Goal: Obtain resource: Obtain resource

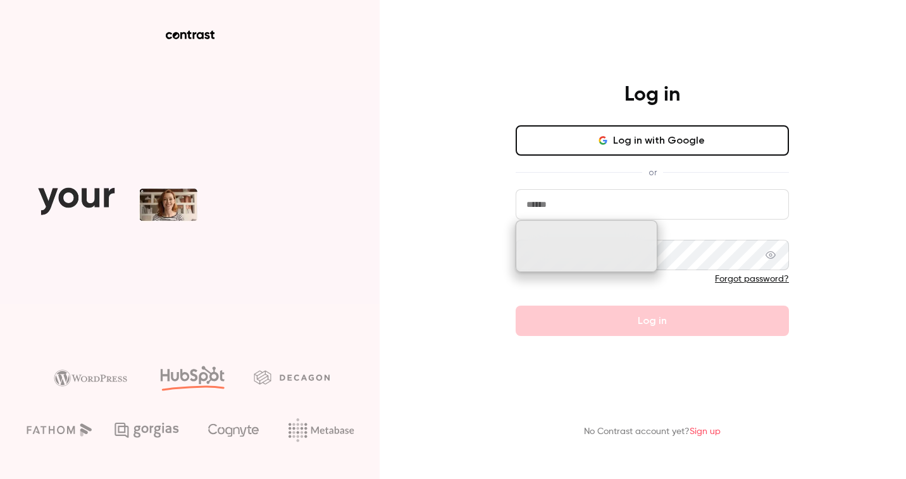
click at [641, 131] on button "Log in with Google" at bounding box center [651, 140] width 273 height 30
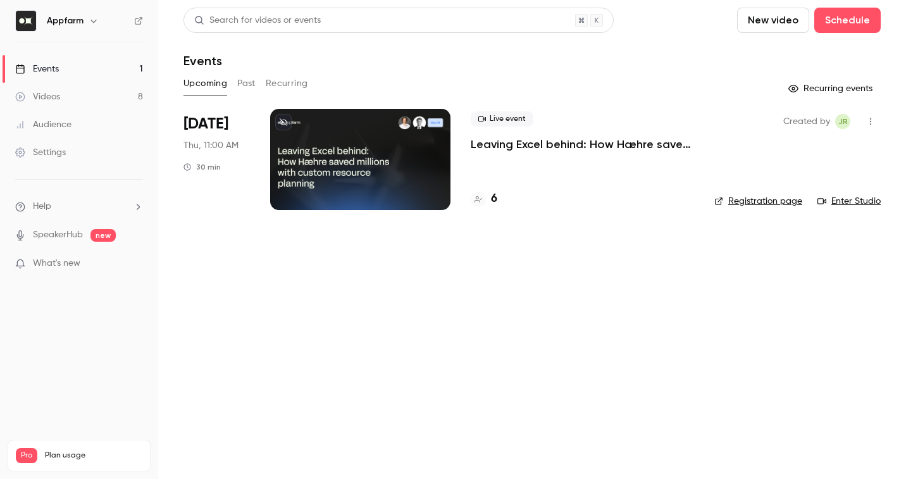
click at [116, 258] on p "What's new" at bounding box center [69, 263] width 108 height 13
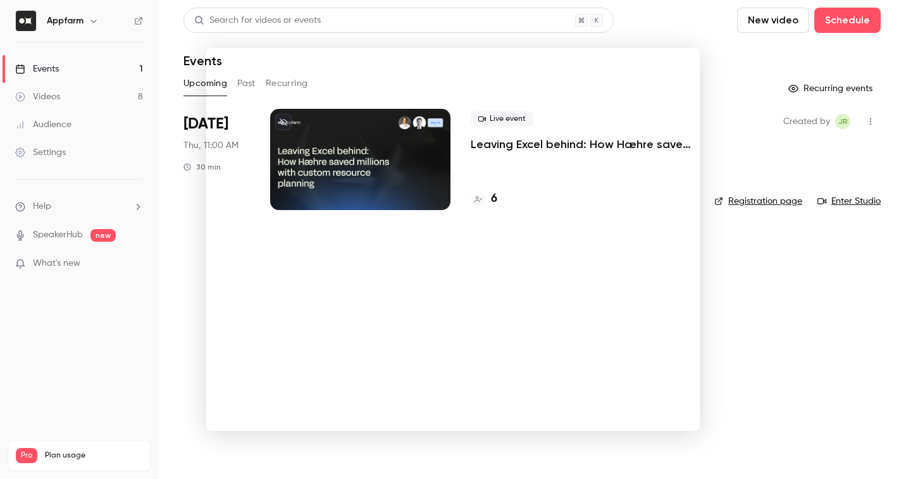
click at [749, 228] on div at bounding box center [453, 239] width 906 height 479
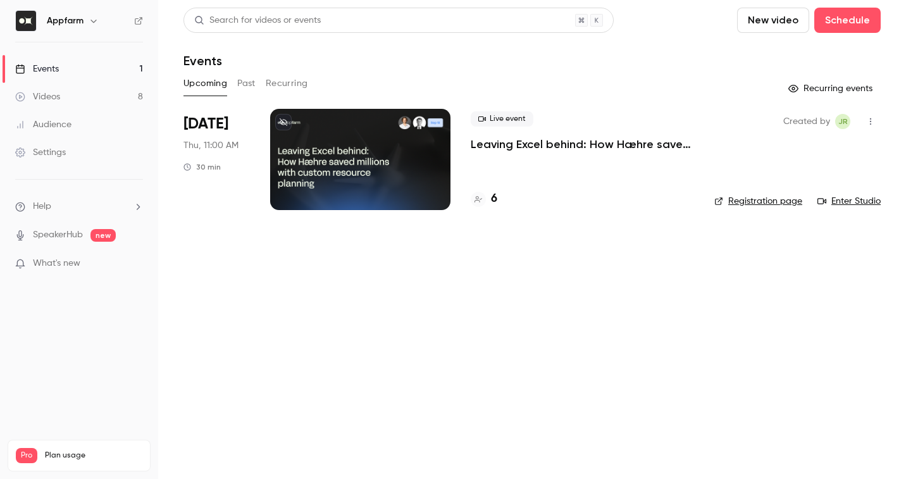
click at [100, 98] on link "Videos 8" at bounding box center [79, 97] width 158 height 28
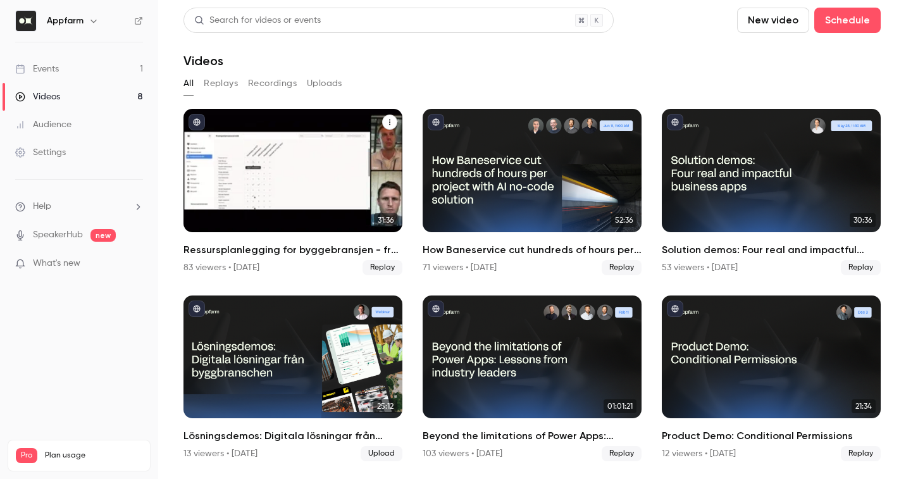
click at [312, 253] on h2 "Ressursplanlegging for byggebransjen - fra kaos til kontroll på rekordtid" at bounding box center [292, 249] width 219 height 15
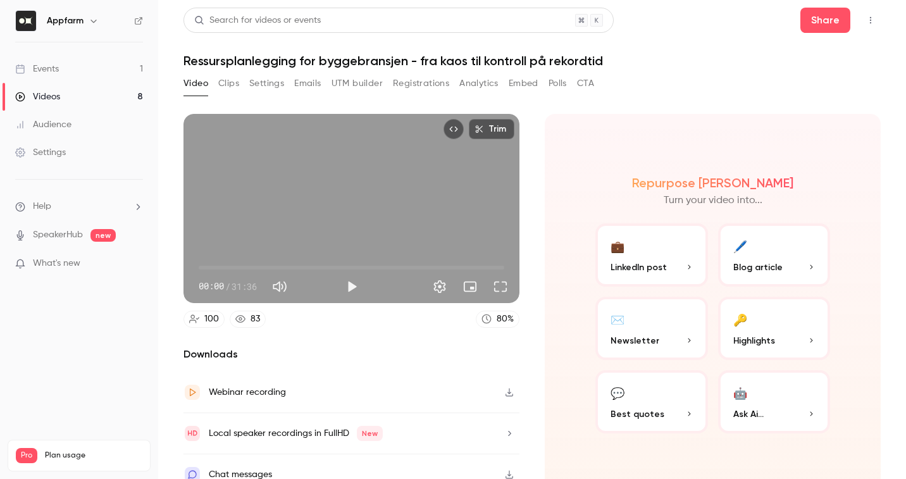
scroll to position [15, 0]
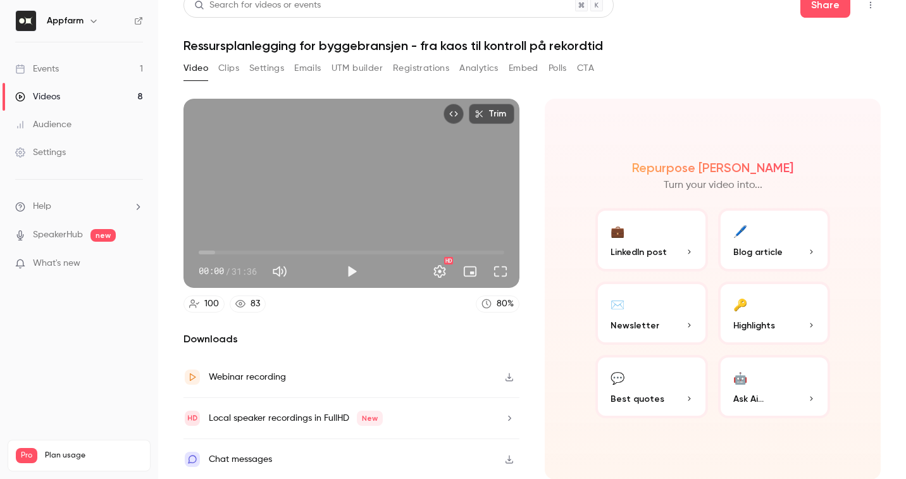
click at [560, 70] on button "Polls" at bounding box center [557, 68] width 18 height 20
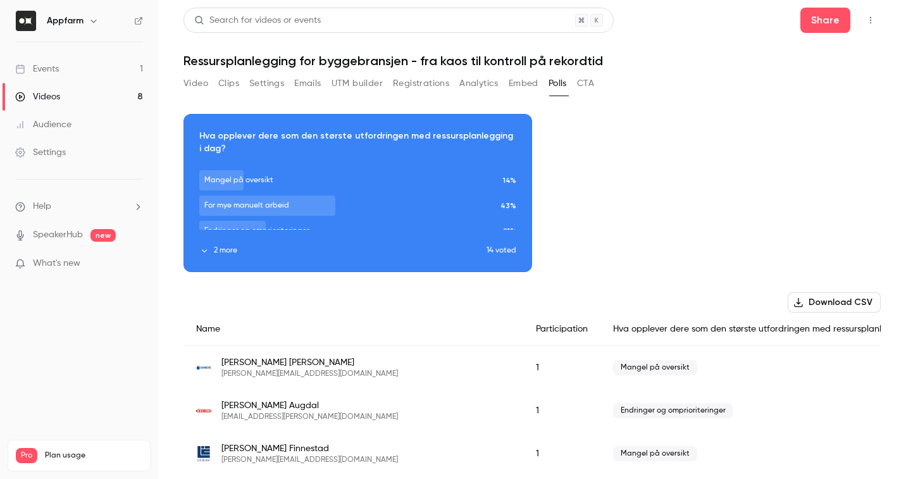
click at [207, 250] on icon "button" at bounding box center [204, 250] width 9 height 9
click at [219, 253] on button "2 more" at bounding box center [342, 250] width 287 height 11
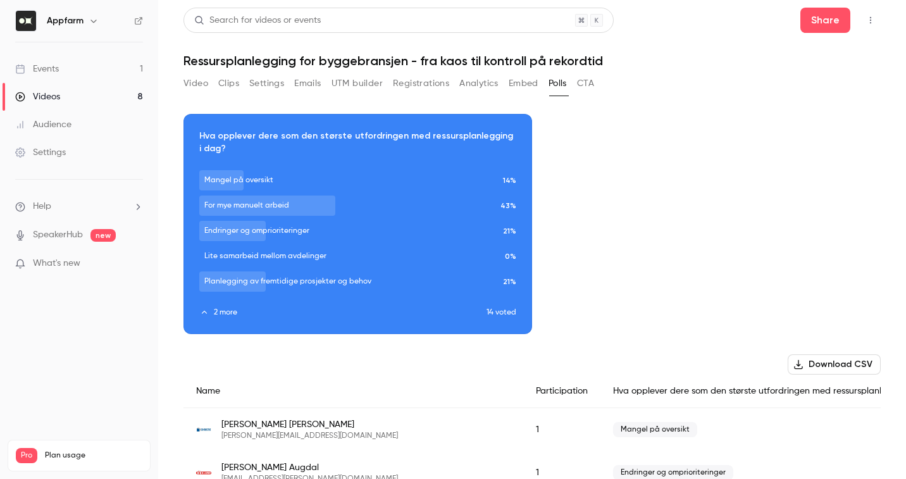
click at [191, 82] on button "Video" at bounding box center [195, 83] width 25 height 20
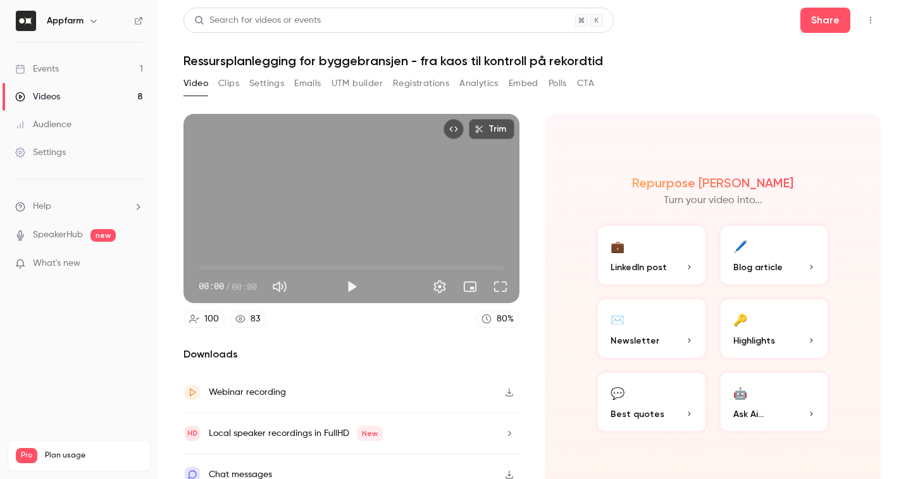
scroll to position [15, 0]
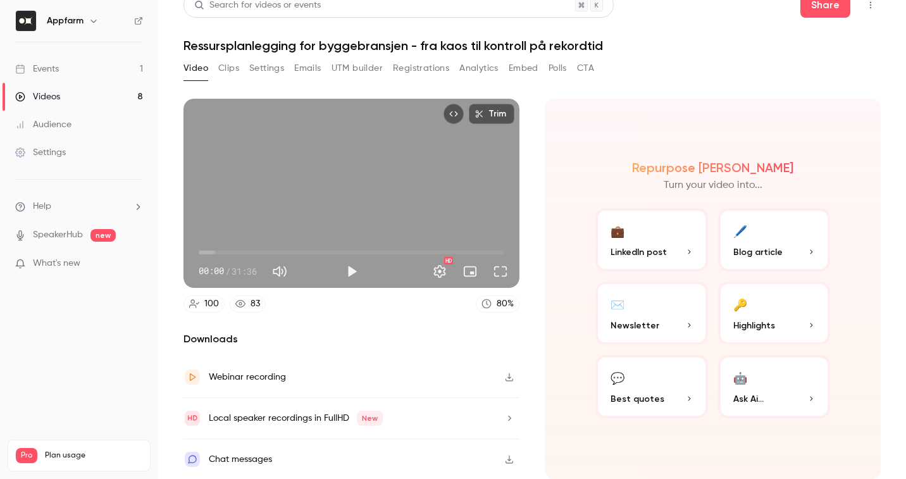
click at [402, 461] on div "Chat messages" at bounding box center [351, 459] width 336 height 40
click at [815, 389] on button "🤖 Ask Ai..." at bounding box center [774, 386] width 113 height 63
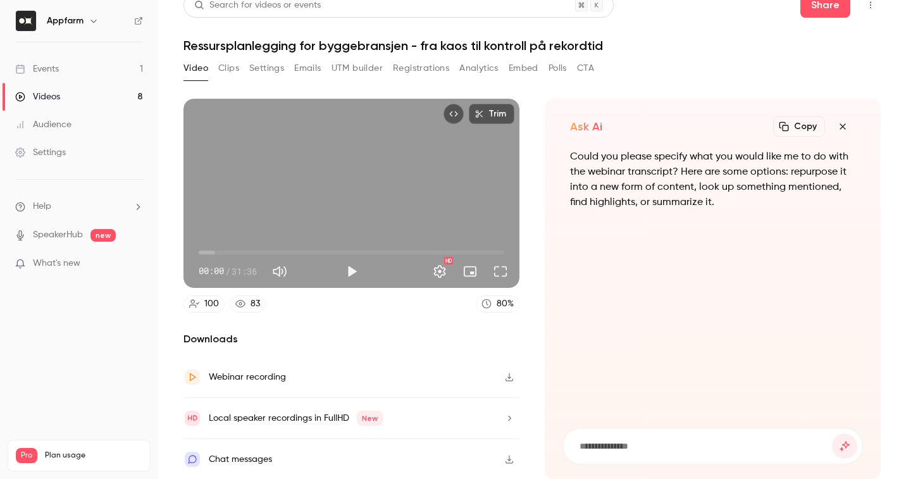
click at [666, 439] on input at bounding box center [705, 446] width 254 height 14
type input "**********"
click at [853, 444] on button "submit" at bounding box center [844, 445] width 25 height 25
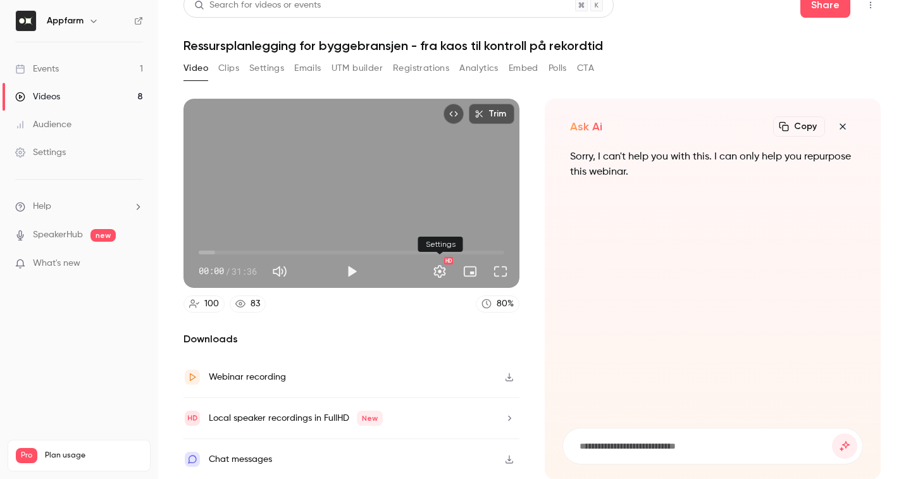
click at [438, 273] on button "Settings" at bounding box center [439, 271] width 25 height 25
click at [476, 385] on div "Webinar recording" at bounding box center [351, 377] width 336 height 41
click at [338, 337] on h2 "Downloads" at bounding box center [351, 338] width 336 height 15
click at [481, 417] on div "Local speaker recordings in FullHD New" at bounding box center [351, 418] width 336 height 41
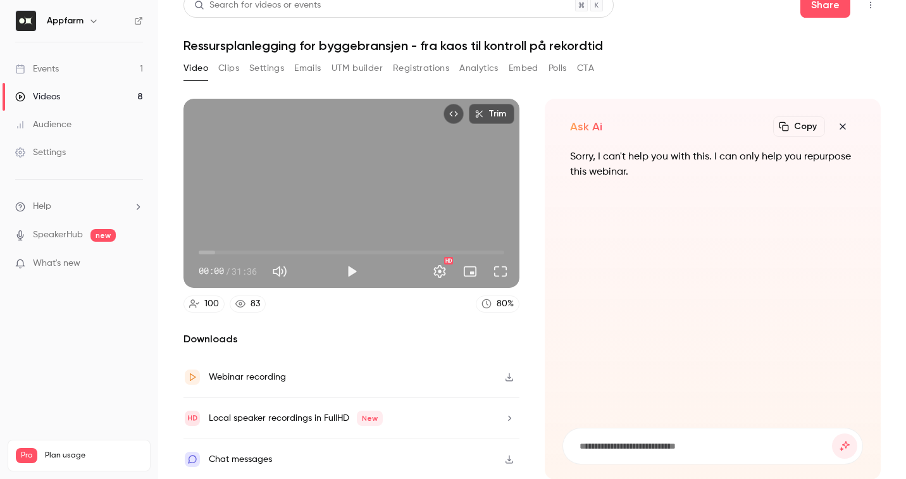
click at [450, 111] on icon "Embed video" at bounding box center [453, 113] width 9 height 9
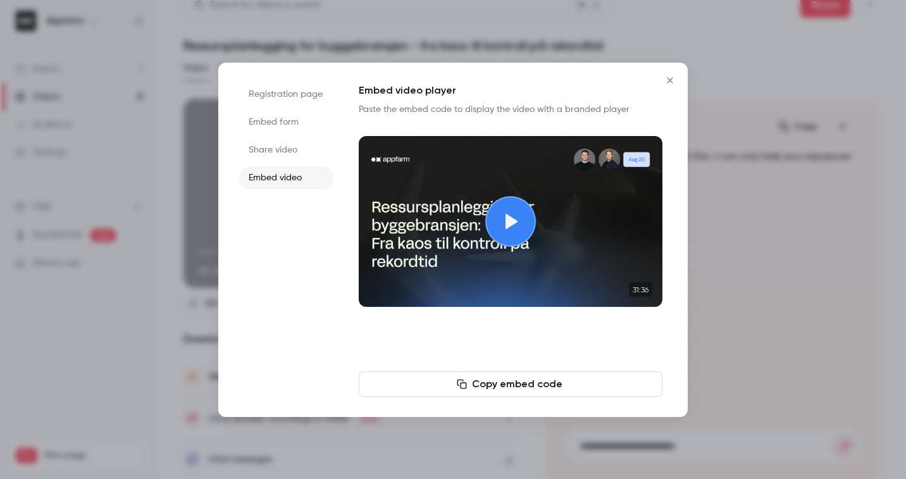
click at [670, 83] on icon "Close" at bounding box center [669, 80] width 15 height 10
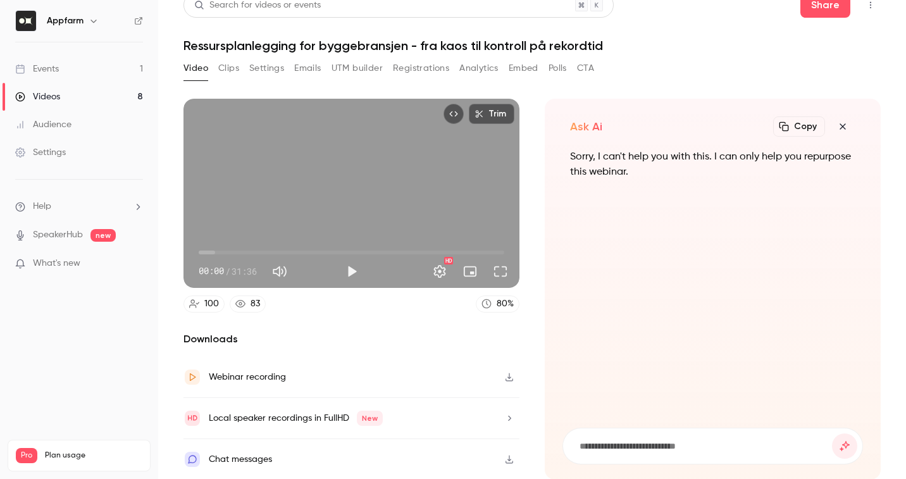
click at [236, 71] on button "Clips" at bounding box center [228, 68] width 21 height 20
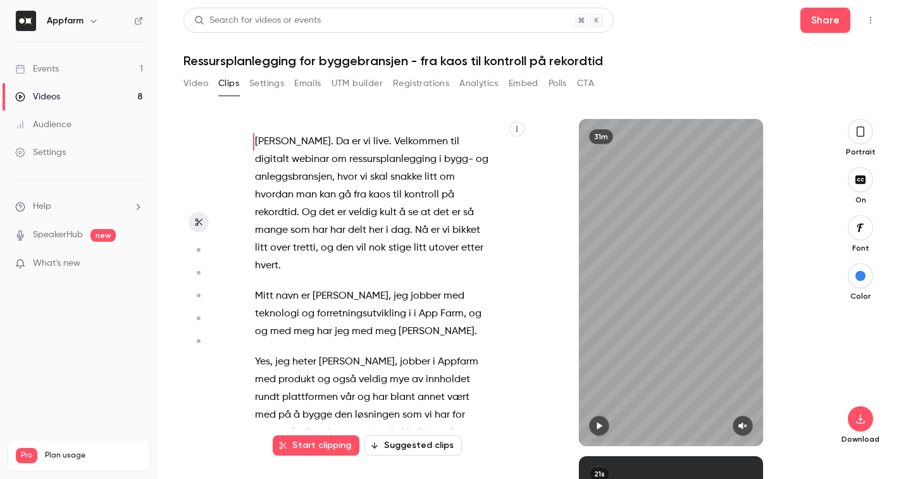
click at [267, 85] on button "Settings" at bounding box center [266, 83] width 35 height 20
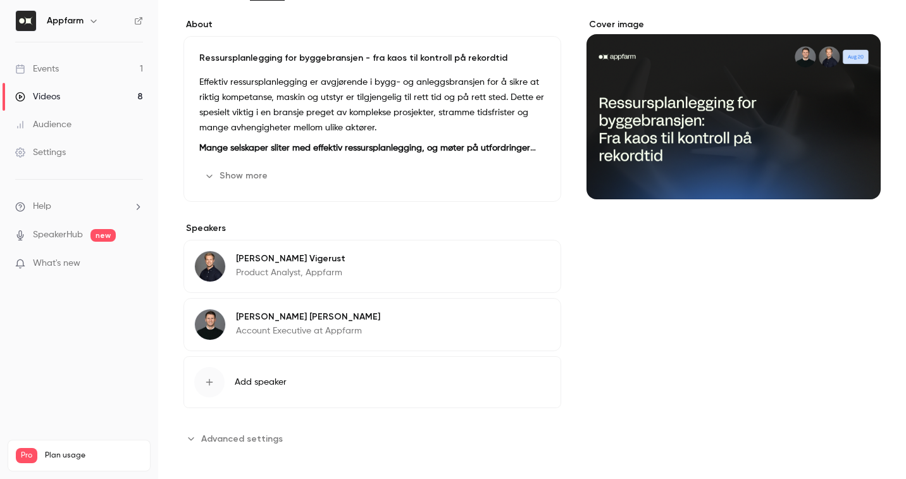
scroll to position [88, 0]
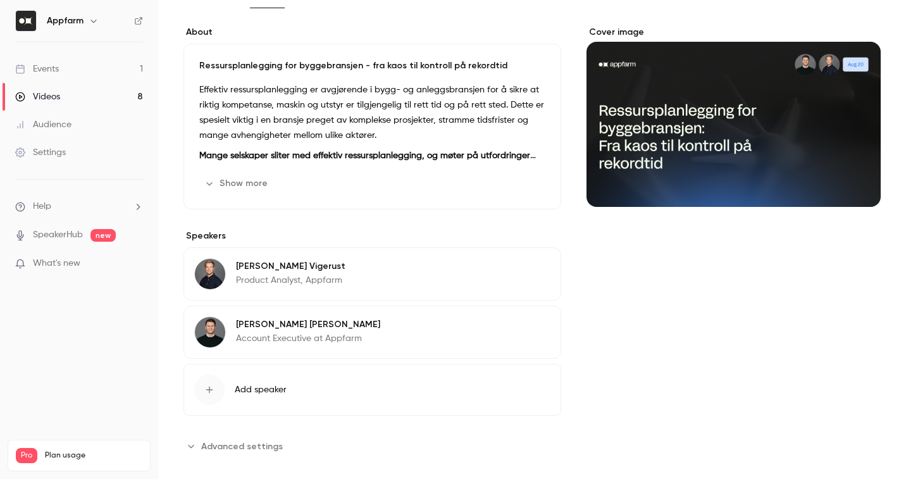
click at [223, 433] on div "About Ressursplanlegging for byggebransjen - fra kaos til kontroll på rekordtid…" at bounding box center [372, 241] width 378 height 430
click at [221, 442] on span "Advanced settings" at bounding box center [242, 446] width 82 height 13
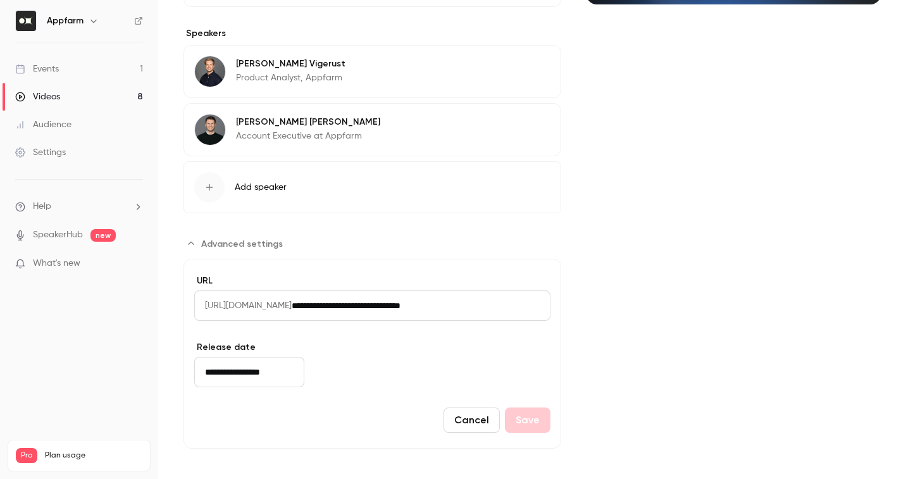
scroll to position [0, 0]
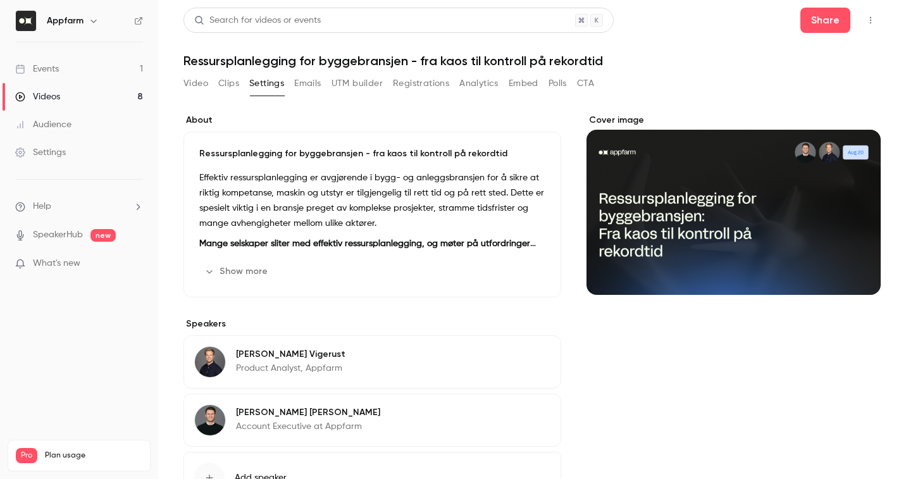
click at [474, 80] on button "Analytics" at bounding box center [478, 83] width 39 height 20
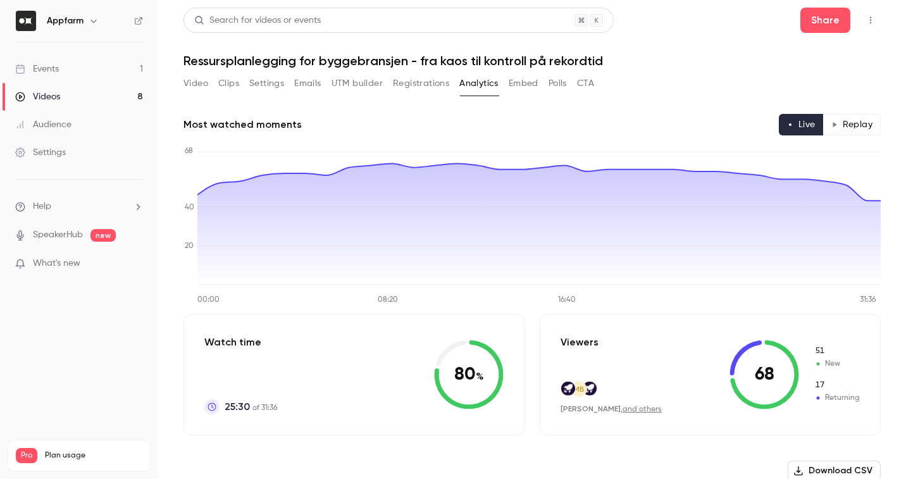
click at [197, 83] on button "Video" at bounding box center [195, 83] width 25 height 20
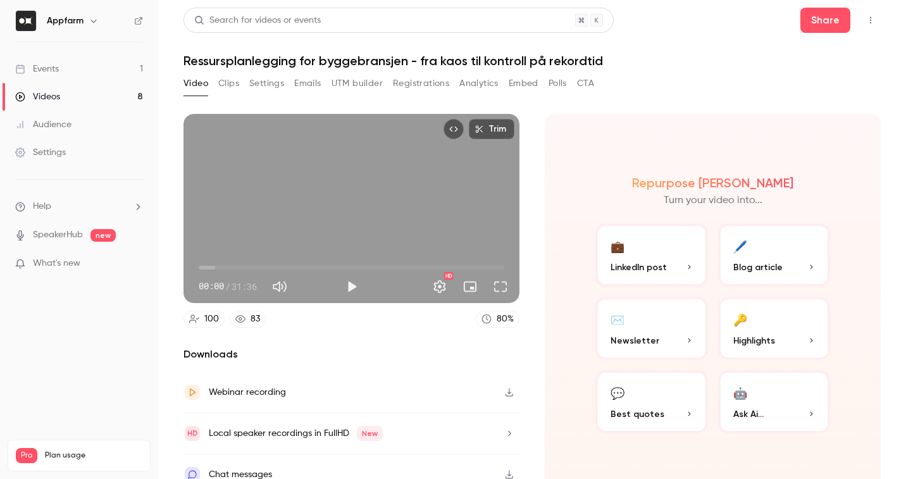
click at [872, 25] on button "Top Bar Actions" at bounding box center [870, 20] width 20 height 20
click at [500, 132] on button "Trim" at bounding box center [492, 129] width 46 height 20
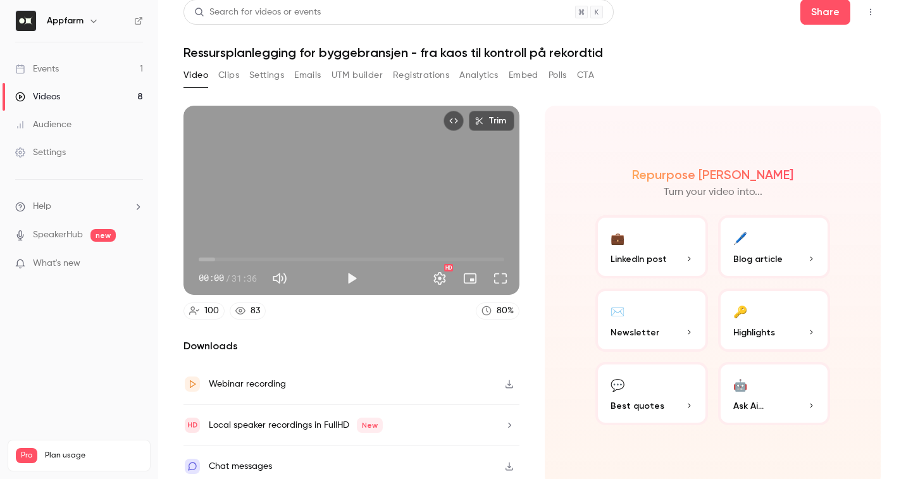
scroll to position [15, 0]
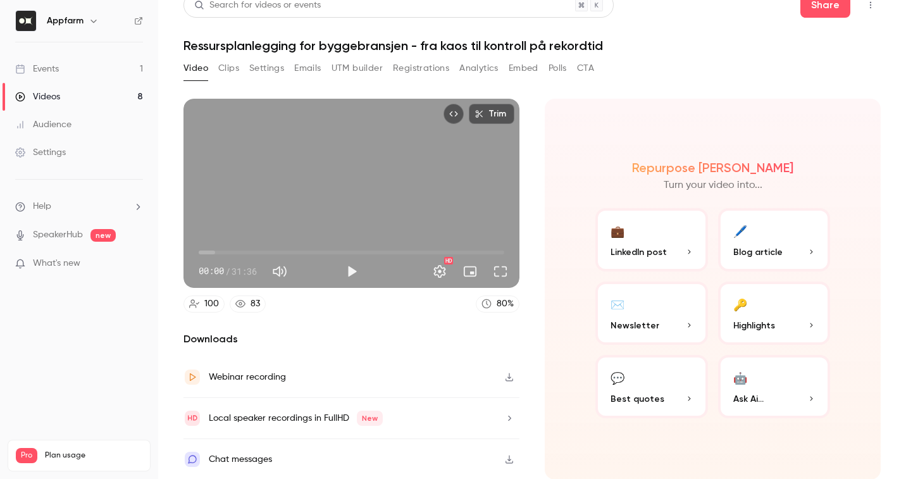
click at [790, 247] on p "Blog article" at bounding box center [774, 251] width 82 height 13
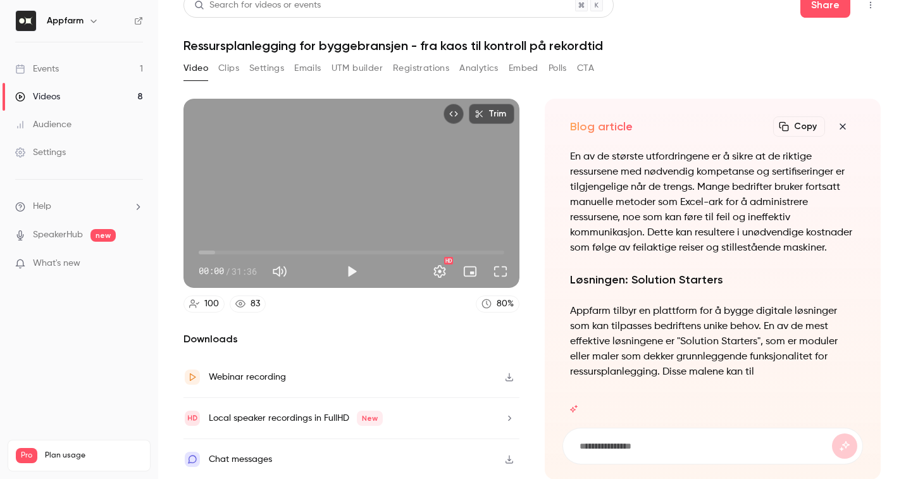
click at [842, 125] on icon "button" at bounding box center [842, 126] width 15 height 10
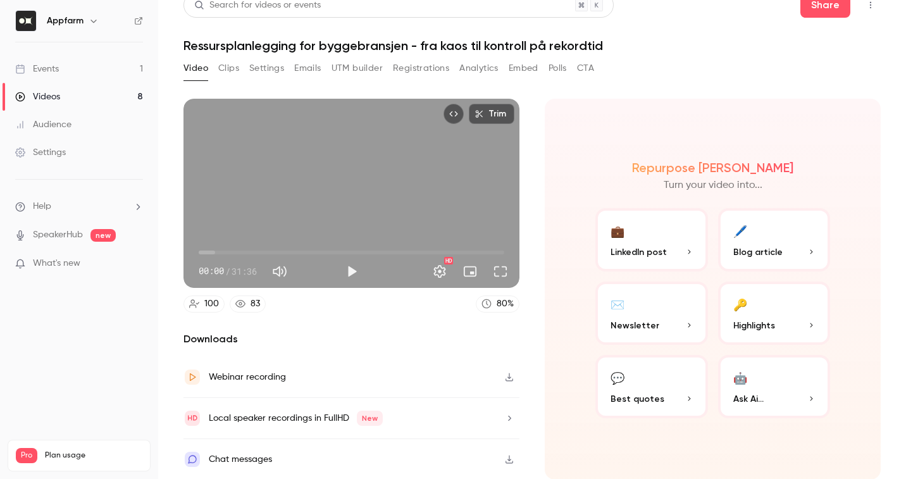
click at [97, 22] on icon "button" at bounding box center [94, 21] width 10 height 10
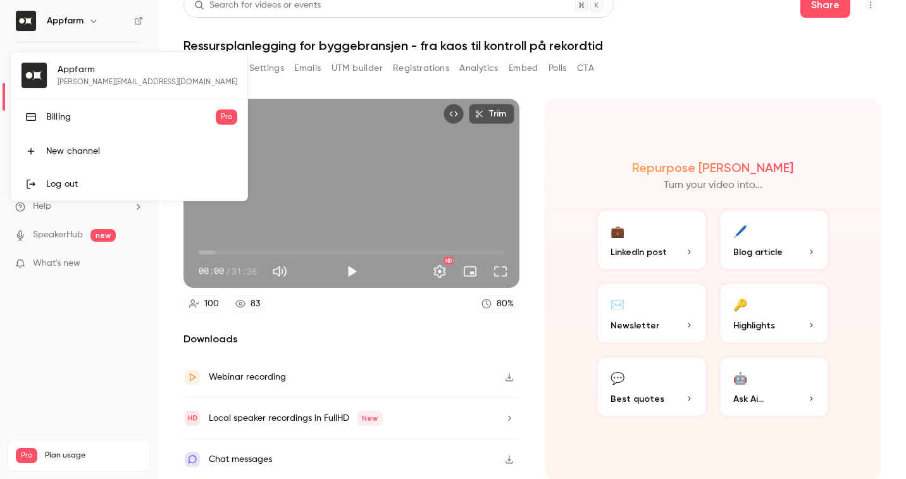
click at [85, 331] on div at bounding box center [453, 239] width 906 height 479
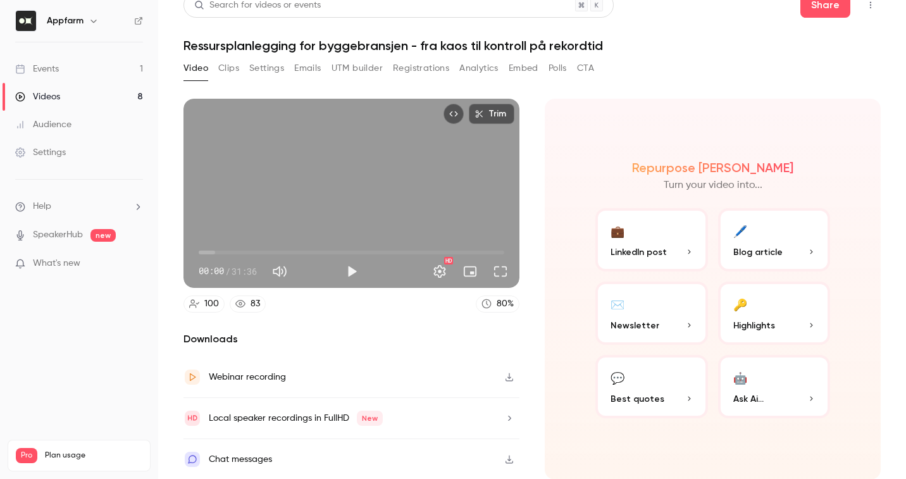
click at [90, 89] on link "Videos 8" at bounding box center [79, 97] width 158 height 28
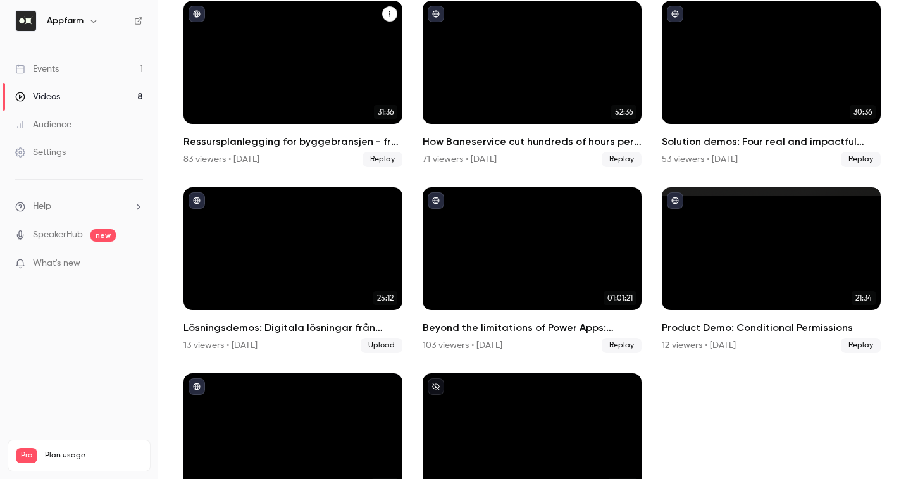
scroll to position [184, 0]
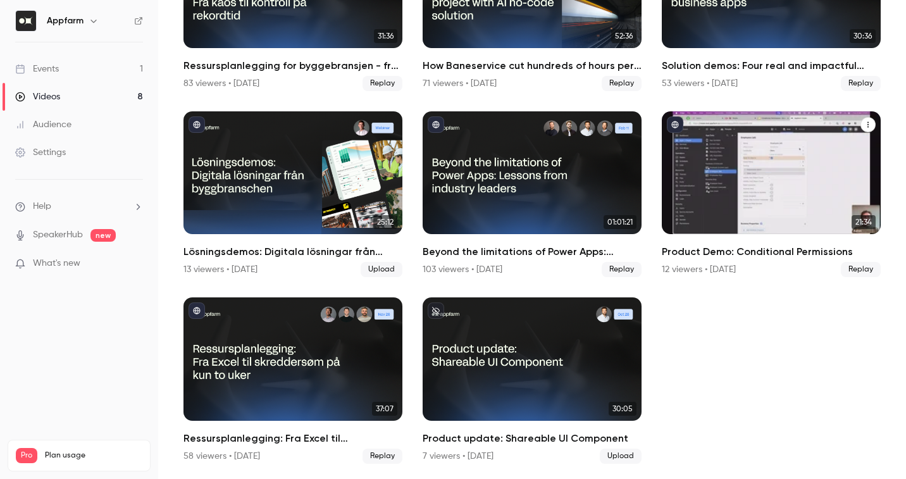
click at [866, 123] on icon "Product Demo: Conditional Permissions" at bounding box center [868, 125] width 8 height 8
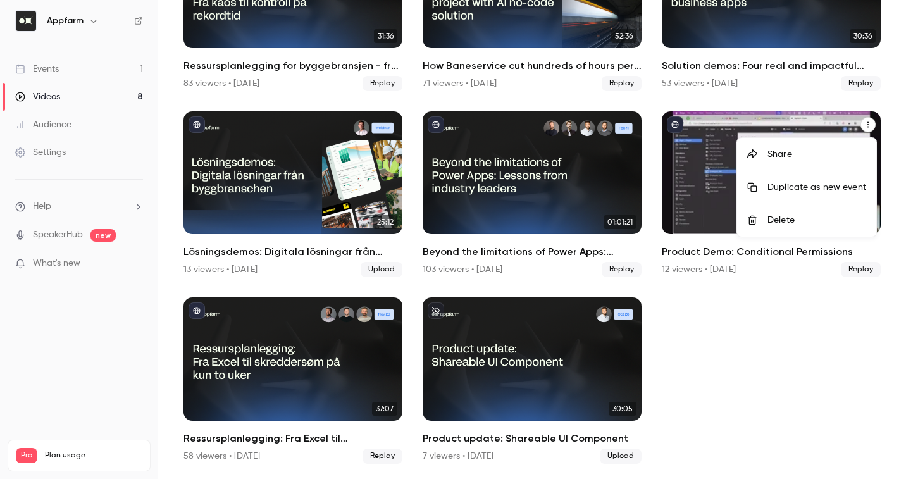
click at [822, 121] on div at bounding box center [453, 239] width 906 height 479
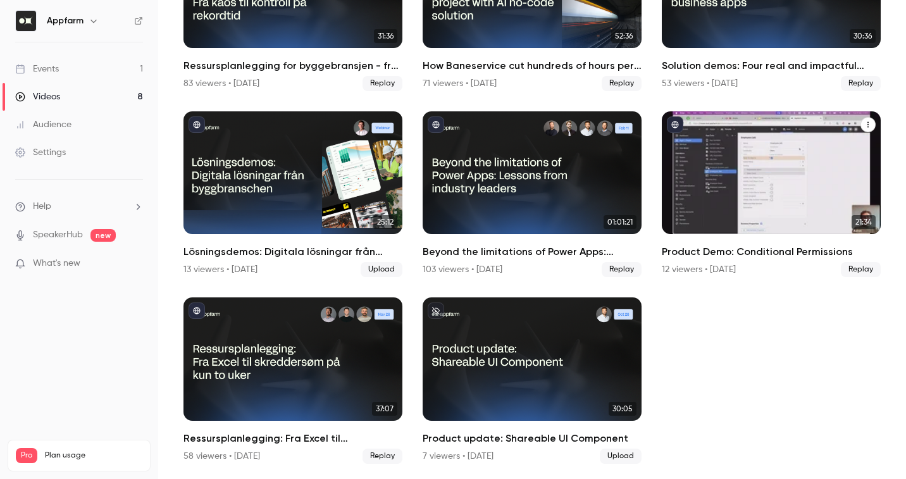
click at [780, 132] on div "Product Demo: Conditional Permissions" at bounding box center [771, 172] width 219 height 123
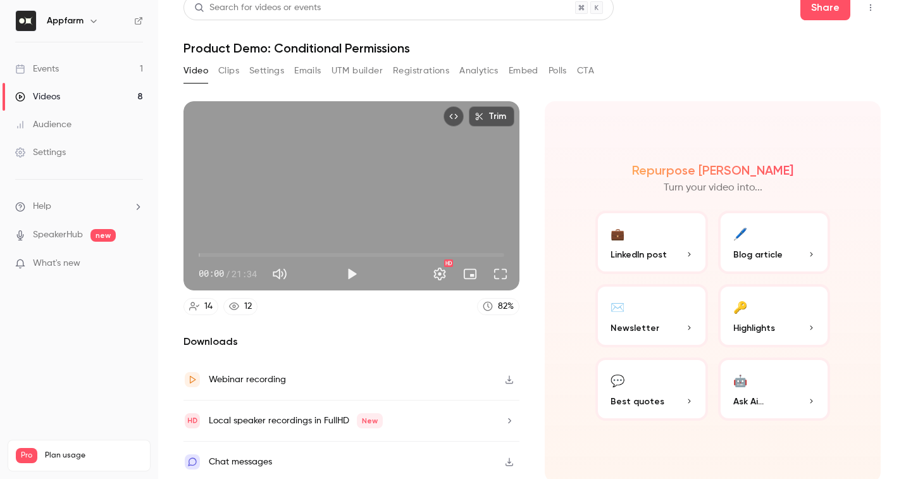
scroll to position [15, 0]
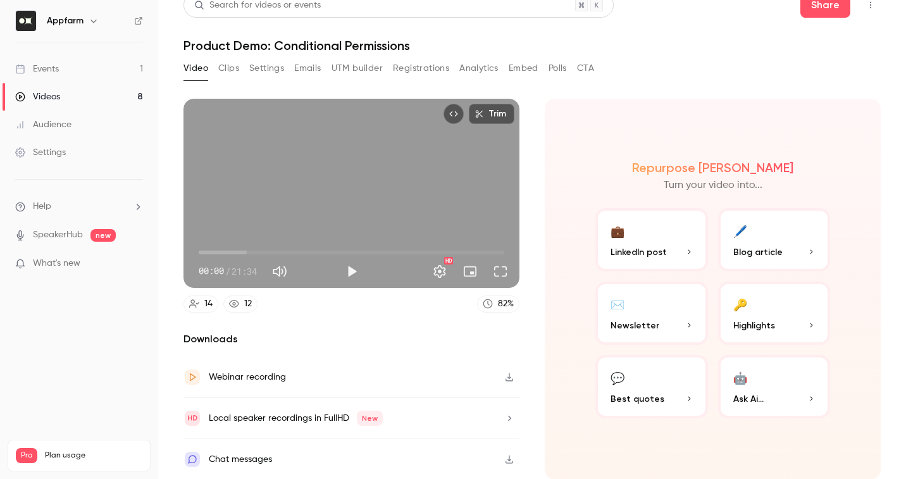
click at [421, 411] on div "Local speaker recordings in FullHD New" at bounding box center [351, 418] width 336 height 41
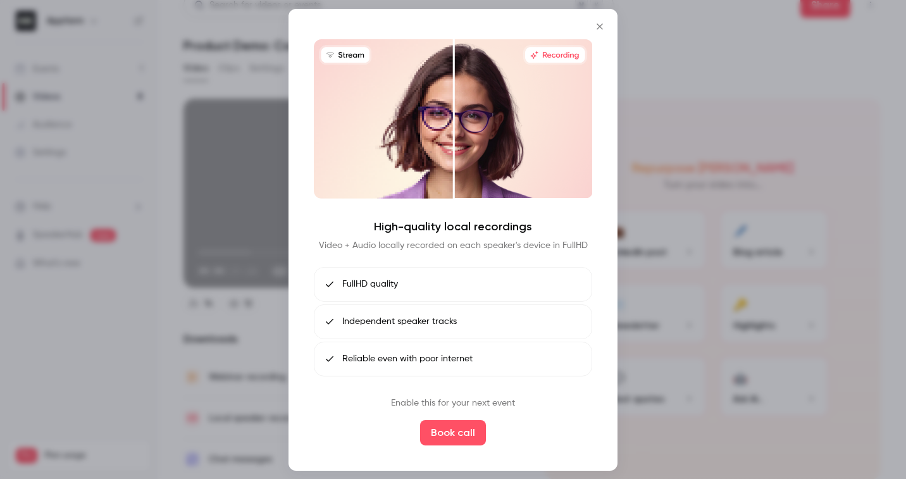
click at [671, 383] on div at bounding box center [453, 239] width 906 height 479
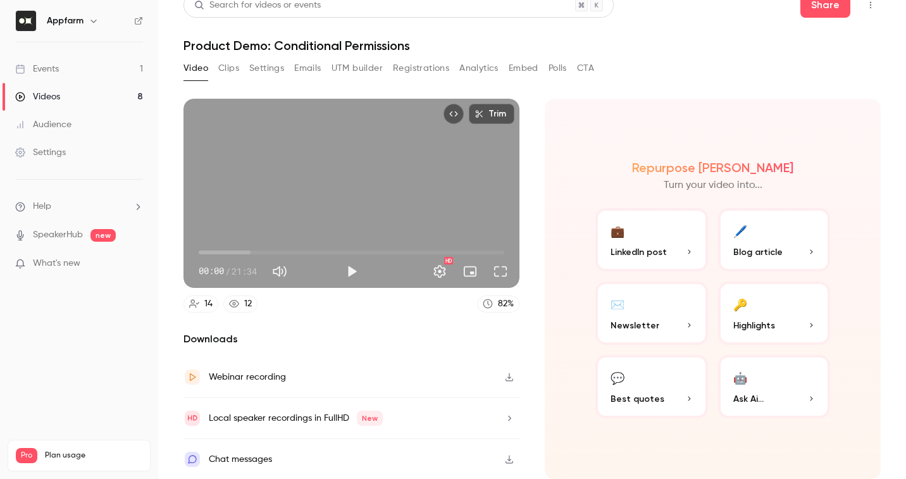
click at [88, 150] on link "Settings" at bounding box center [79, 153] width 158 height 28
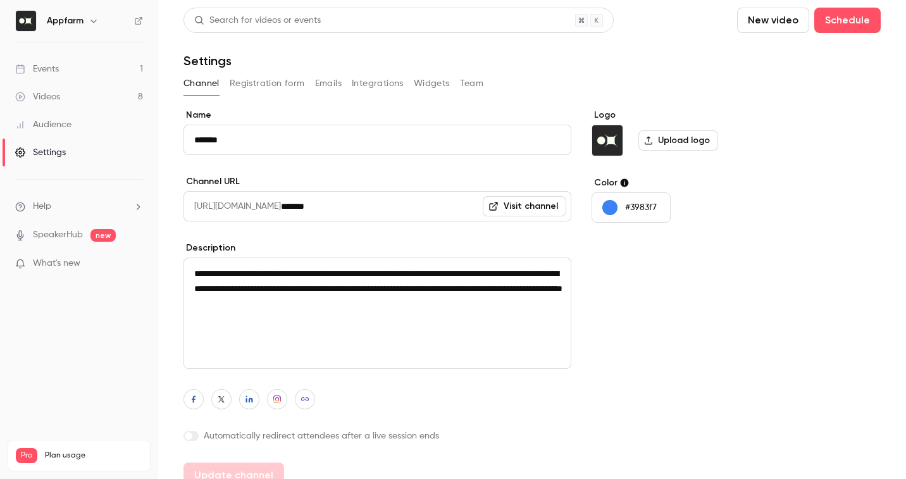
scroll to position [6, 0]
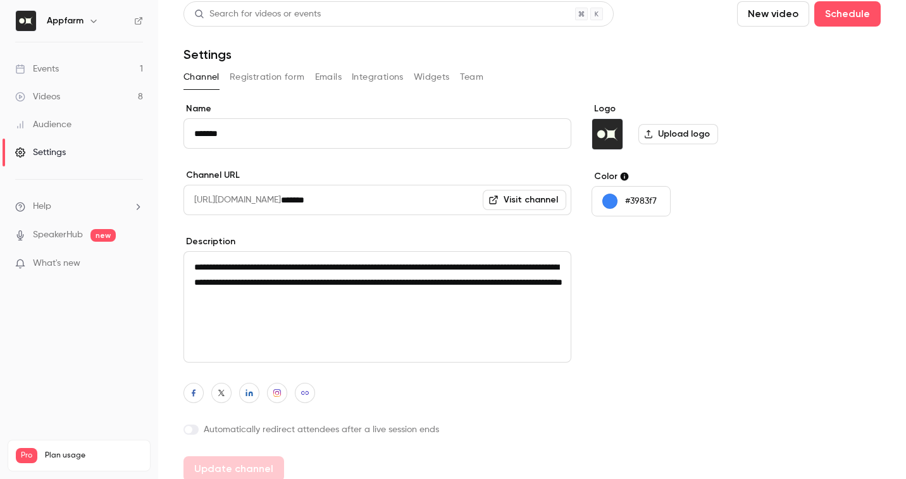
click at [469, 79] on button "Team" at bounding box center [472, 77] width 24 height 20
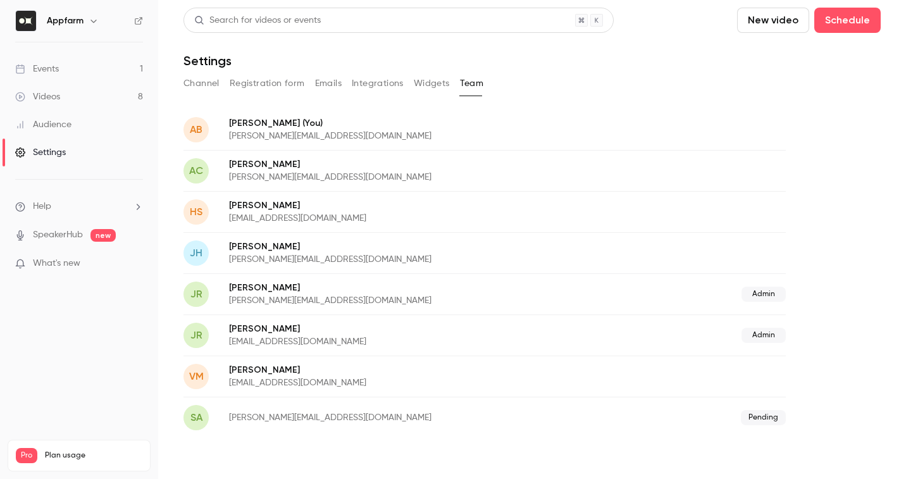
click at [459, 125] on p "[PERSON_NAME] (You)" at bounding box center [418, 122] width 379 height 13
click at [86, 97] on link "Videos 8" at bounding box center [79, 97] width 158 height 28
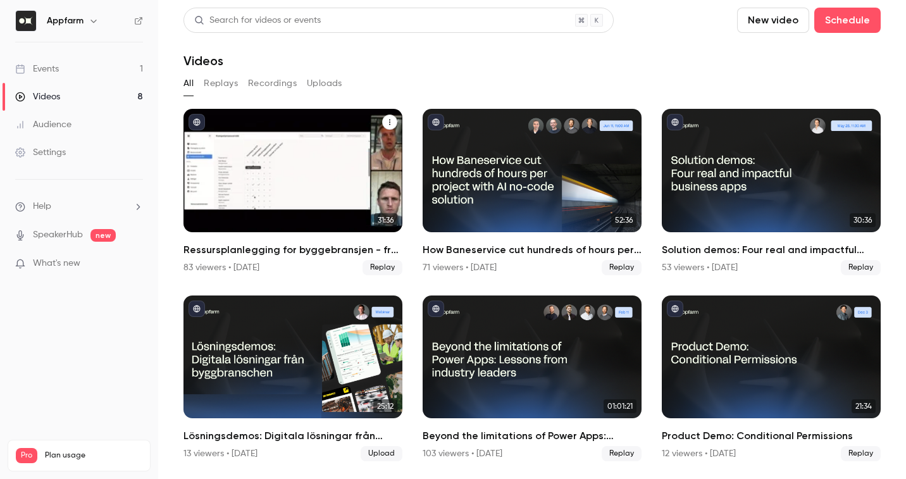
click at [261, 189] on div "Ressursplanlegging for byggebransjen - fra kaos til kontroll på rekordtid" at bounding box center [292, 170] width 219 height 123
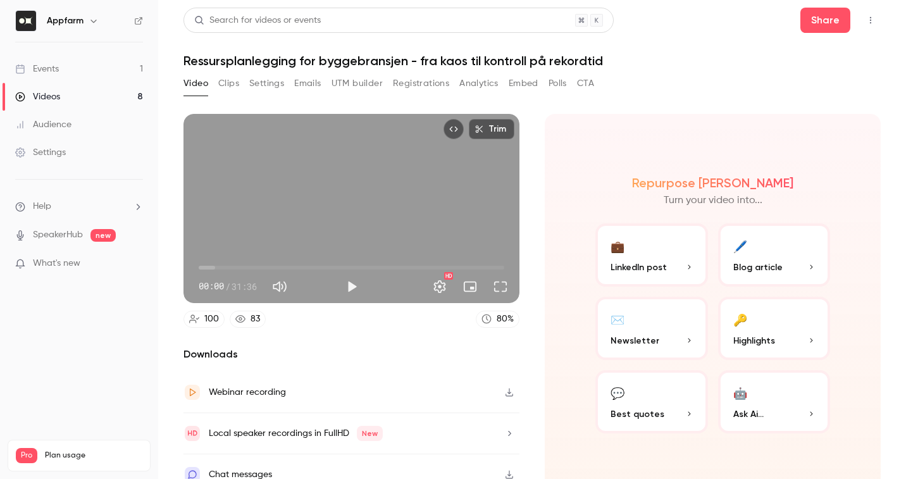
click at [238, 91] on button "Clips" at bounding box center [228, 83] width 21 height 20
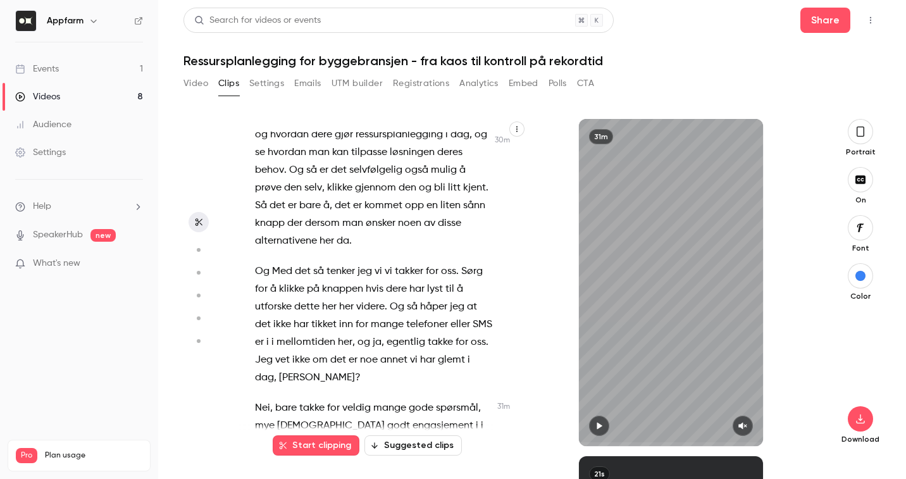
scroll to position [10409, 0]
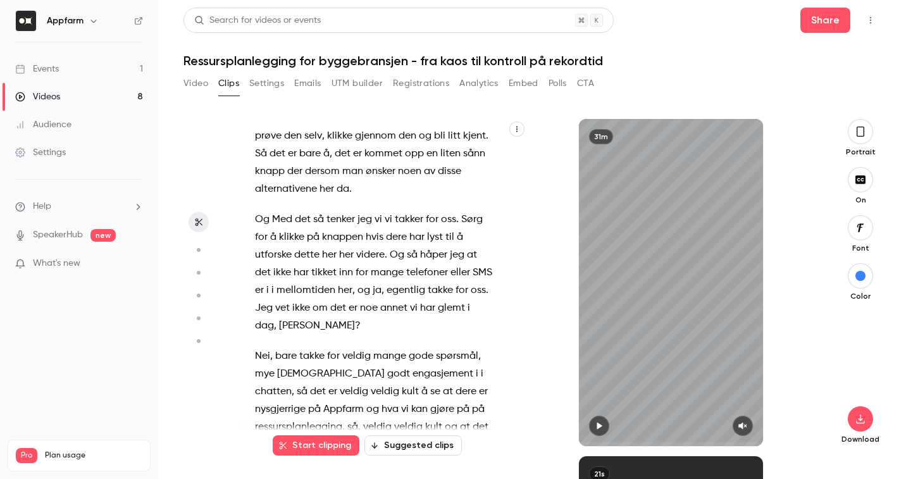
click at [519, 132] on icon "button" at bounding box center [517, 129] width 8 height 8
click at [504, 154] on div "Copy transcript" at bounding box center [465, 158] width 96 height 13
